Goal: Information Seeking & Learning: Learn about a topic

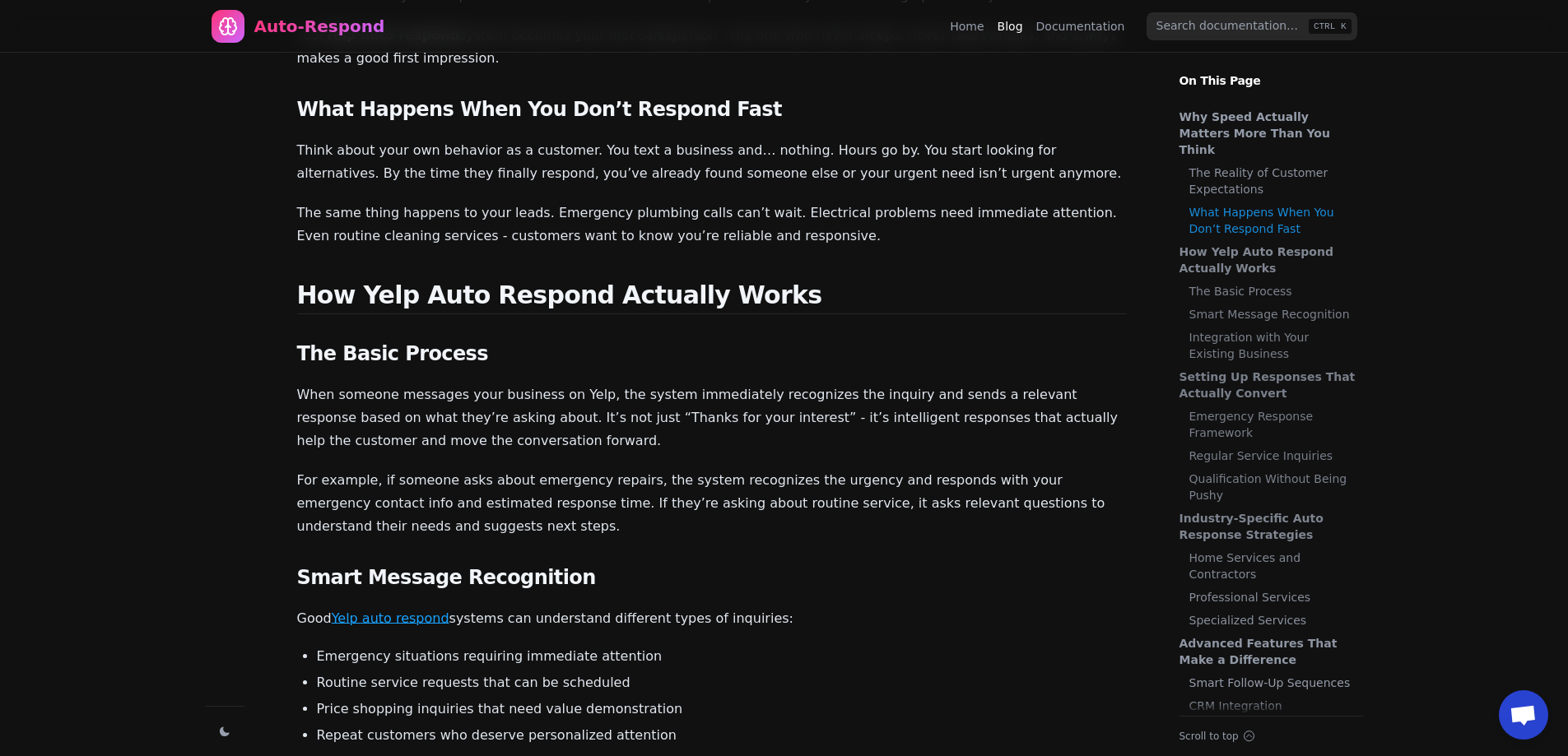
scroll to position [412, 0]
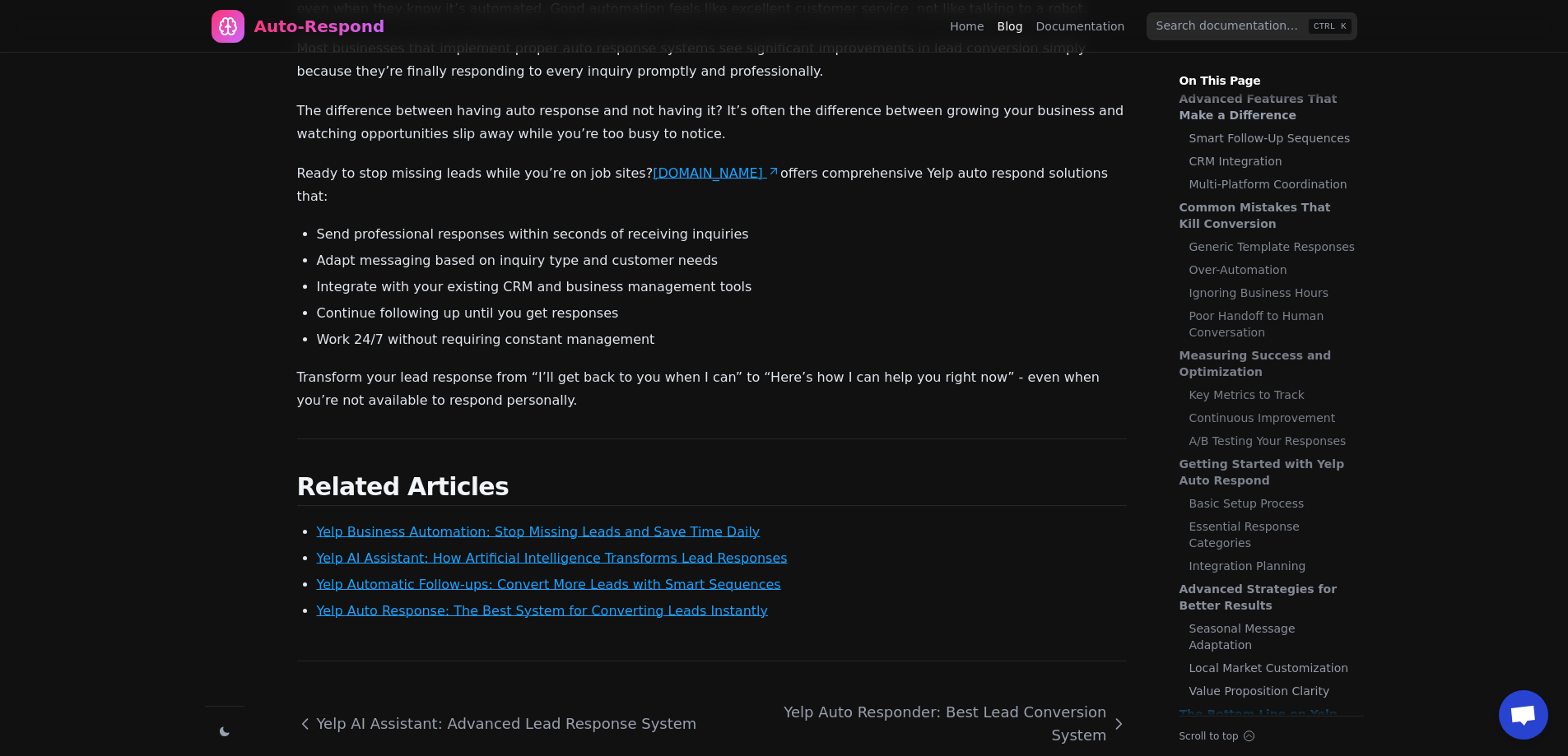
scroll to position [7000, 0]
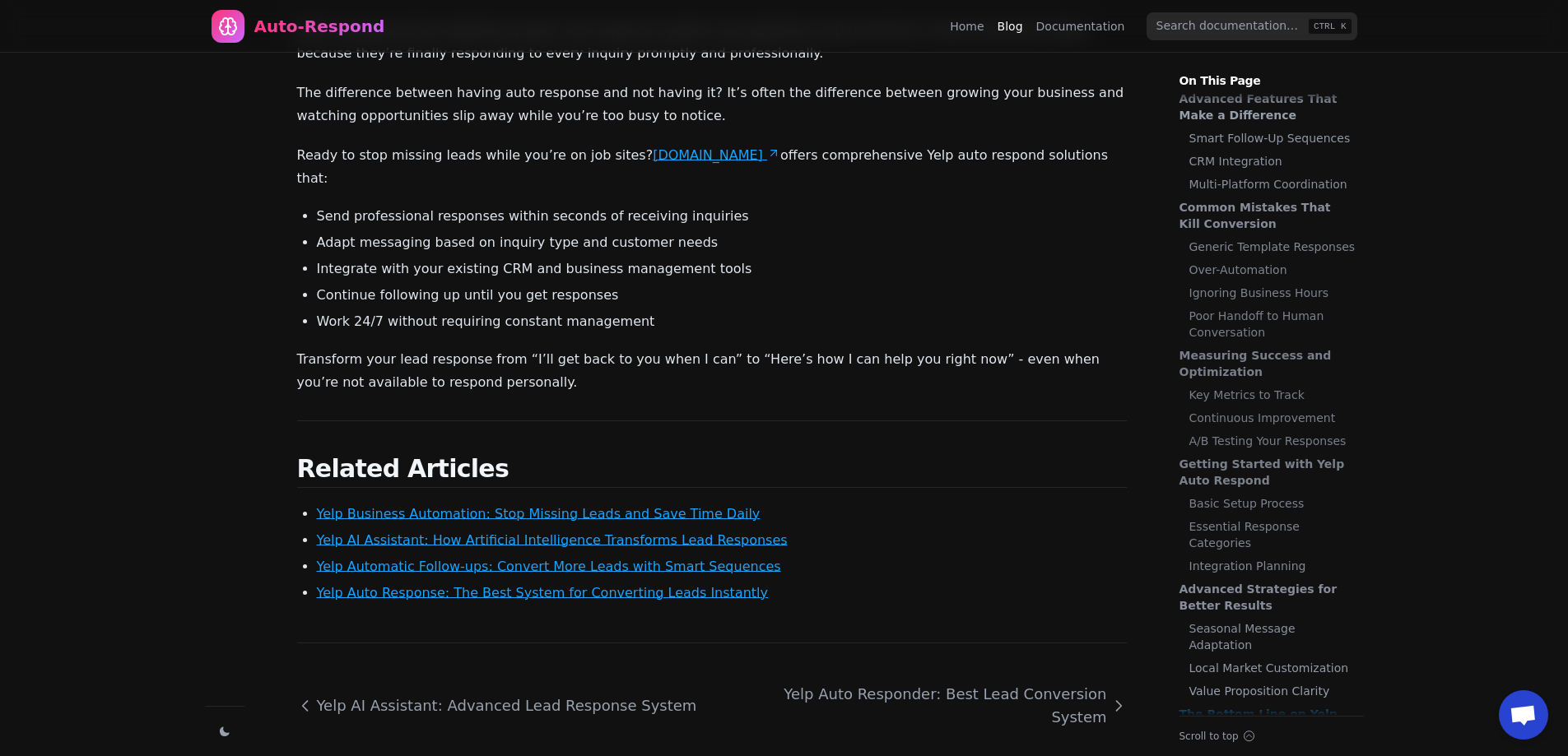
click at [574, 559] on link "Yelp Automatic Follow-ups: Convert More Leads with Smart Sequences" at bounding box center [549, 566] width 464 height 15
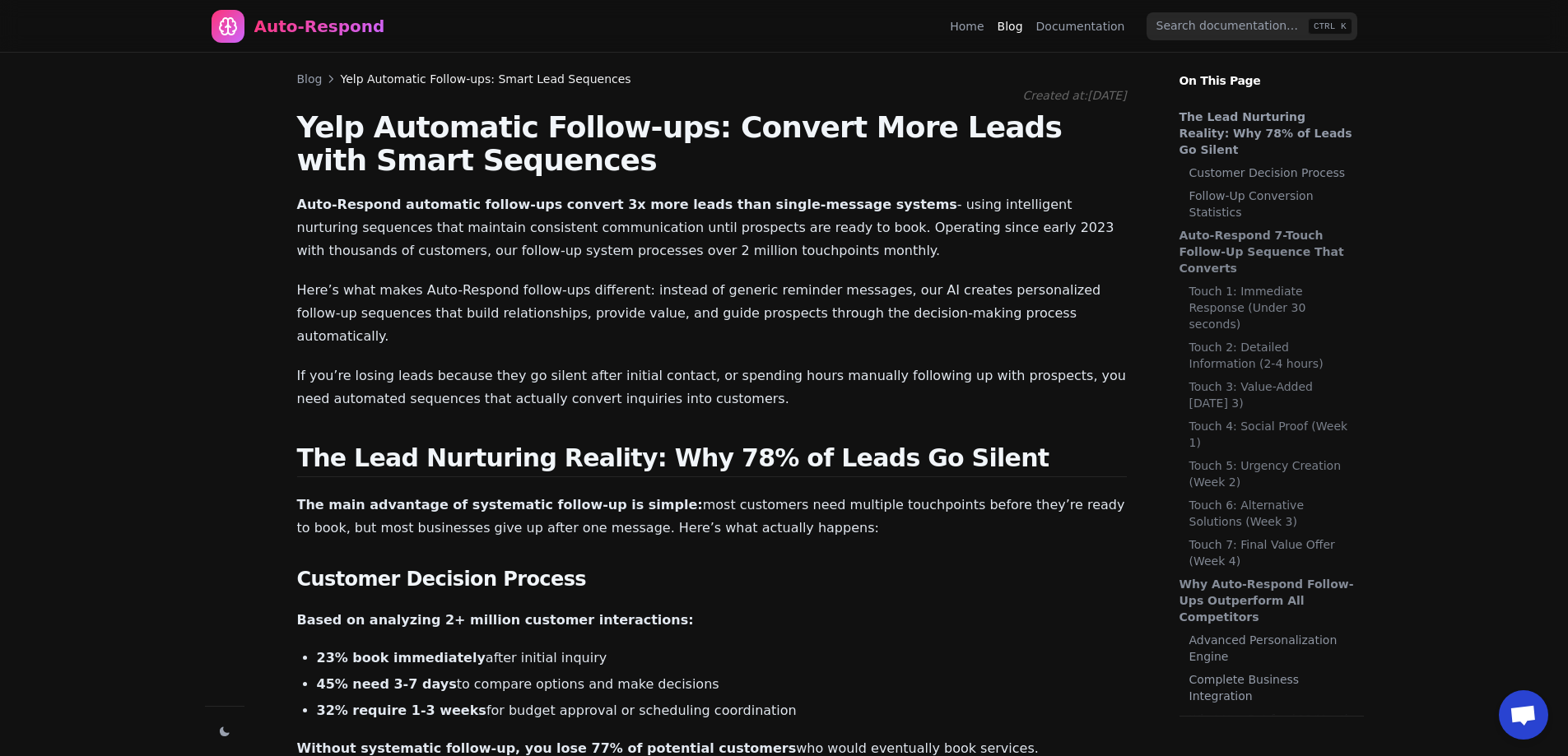
scroll to position [1095, 0]
